Goal: Task Accomplishment & Management: Use online tool/utility

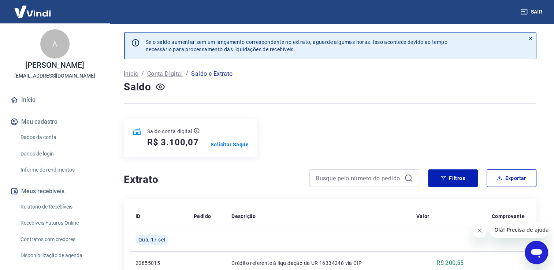
click at [233, 145] on p "Solicitar Saque" at bounding box center [229, 144] width 38 height 7
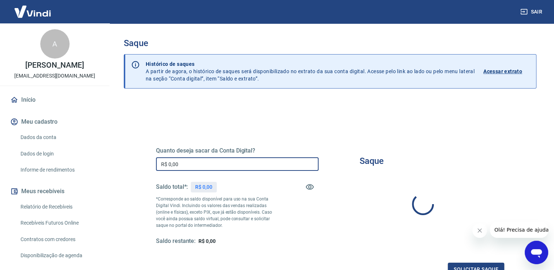
click at [232, 165] on input "R$ 0,00" at bounding box center [237, 164] width 162 height 14
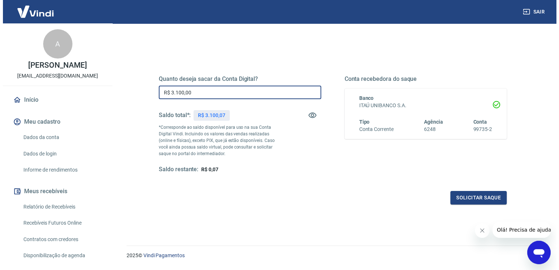
scroll to position [73, 0]
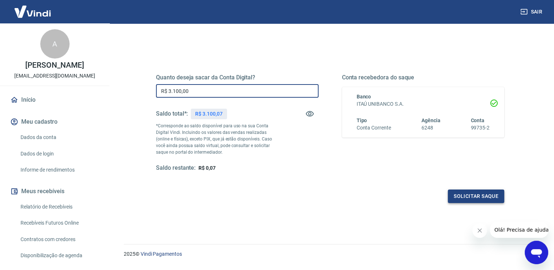
type input "R$ 3.100,00"
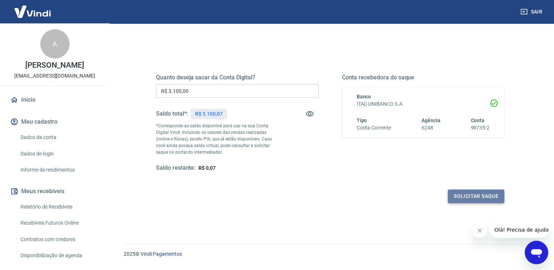
click at [477, 196] on button "Solicitar saque" at bounding box center [476, 197] width 56 height 14
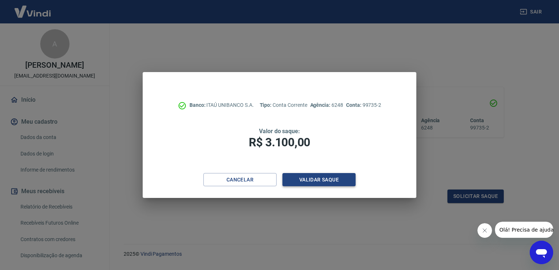
click at [318, 181] on button "Validar saque" at bounding box center [318, 180] width 73 height 14
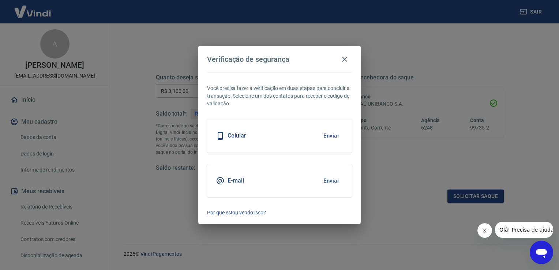
click at [332, 180] on button "Enviar" at bounding box center [331, 180] width 24 height 15
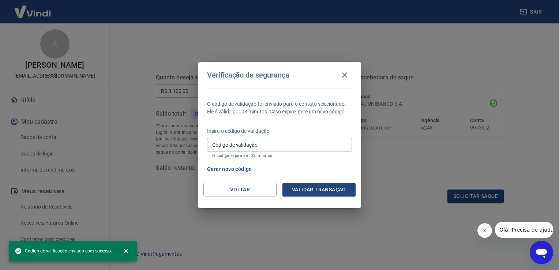
click at [248, 148] on input "Código de validação" at bounding box center [279, 145] width 145 height 14
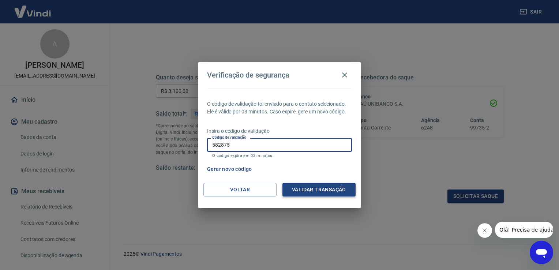
type input "582875"
click at [329, 188] on button "Validar transação" at bounding box center [318, 190] width 73 height 14
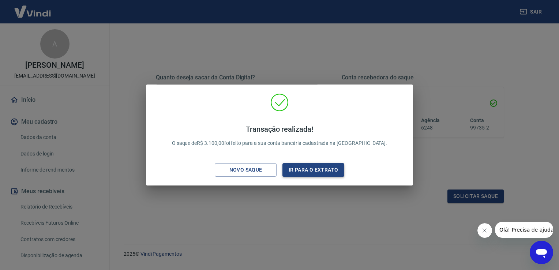
click at [307, 171] on button "Ir para o extrato" at bounding box center [313, 170] width 62 height 14
